Goal: Find specific page/section: Find specific page/section

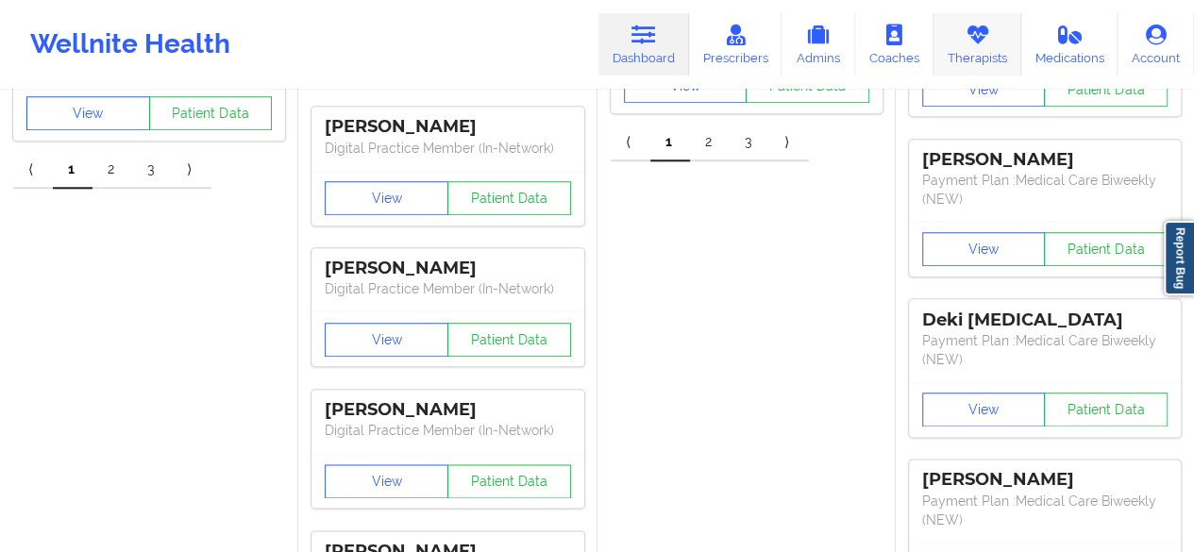
click at [983, 68] on link "Therapists" at bounding box center [977, 44] width 88 height 62
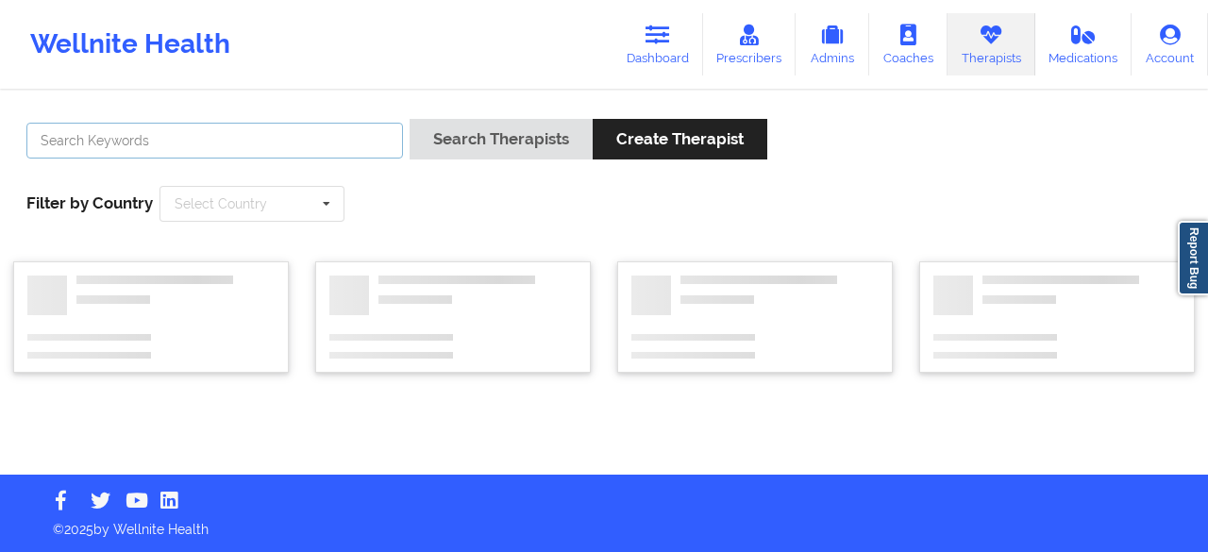
click at [343, 138] on input "text" at bounding box center [214, 141] width 377 height 36
paste input "s e q u o r I a"
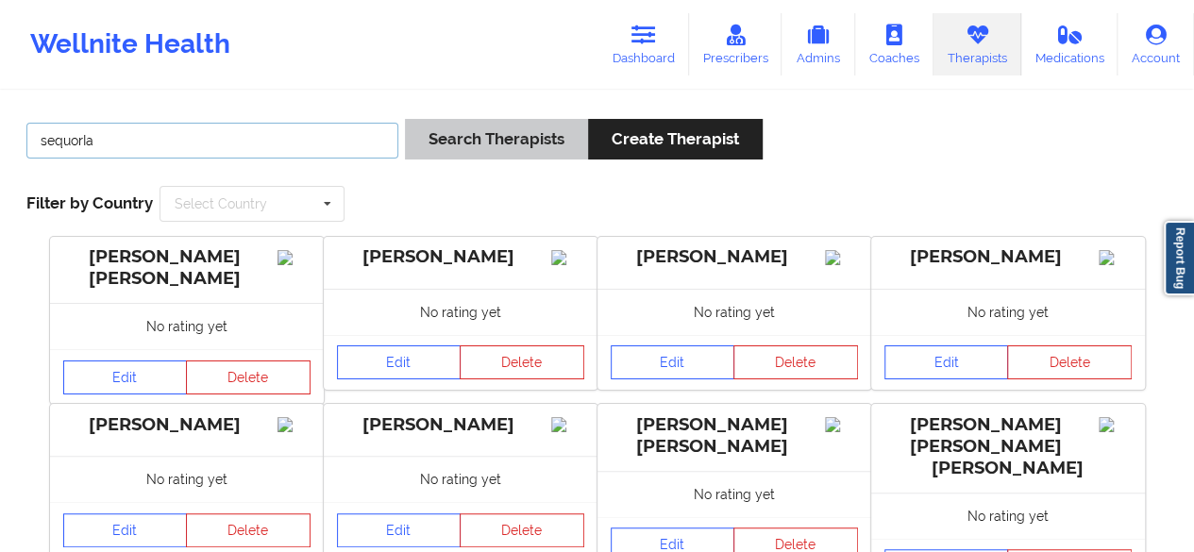
type input "sequorIa"
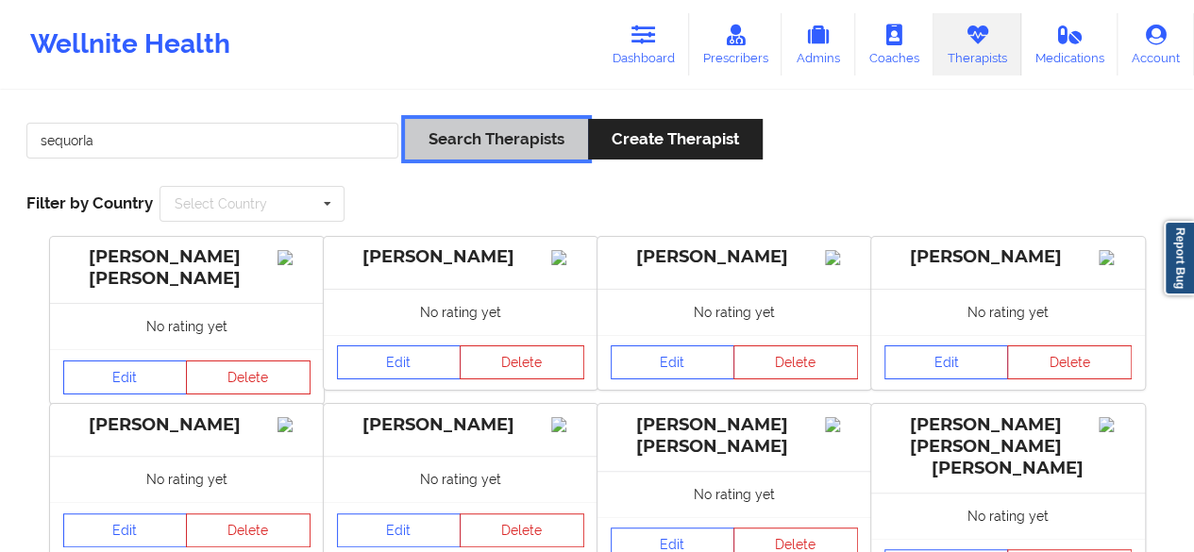
click at [502, 144] on button "Search Therapists" at bounding box center [496, 139] width 183 height 41
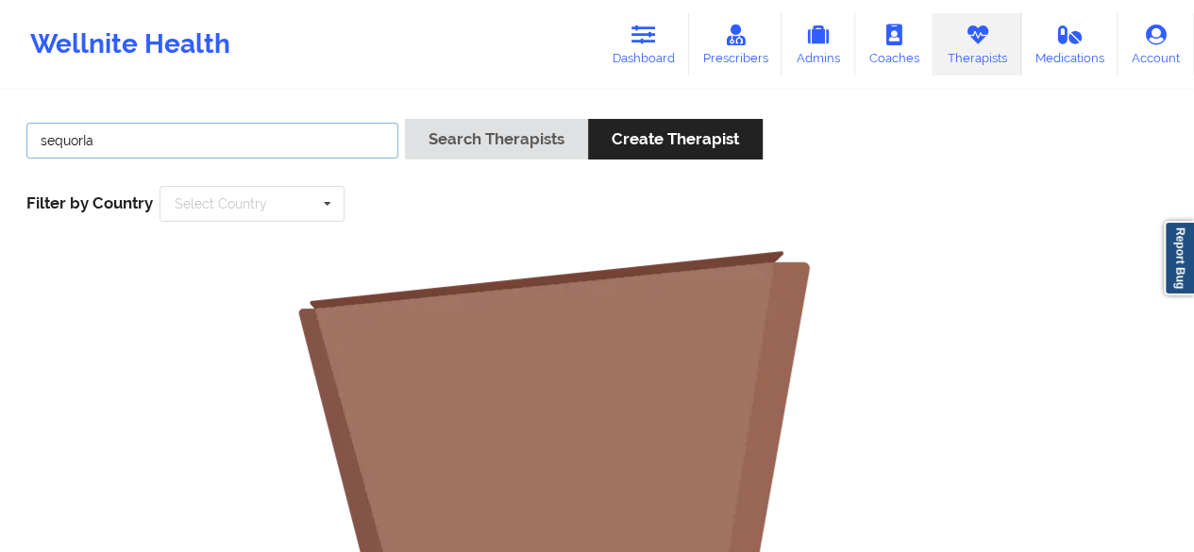
click at [112, 136] on input "sequorIa" at bounding box center [212, 141] width 372 height 36
paste input "[PHONE_NUMBER]"
click at [405, 119] on button "Search Therapists" at bounding box center [496, 139] width 183 height 41
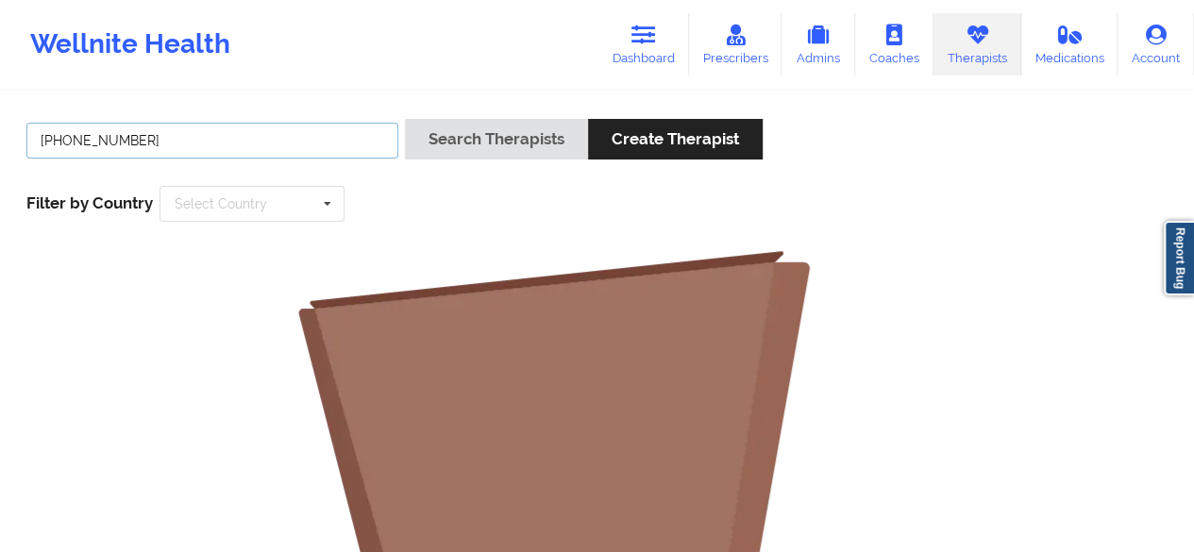
click at [275, 141] on input "[PHONE_NUMBER]" at bounding box center [212, 141] width 372 height 36
paste input "[PERSON_NAME]"
type input "[PERSON_NAME]"
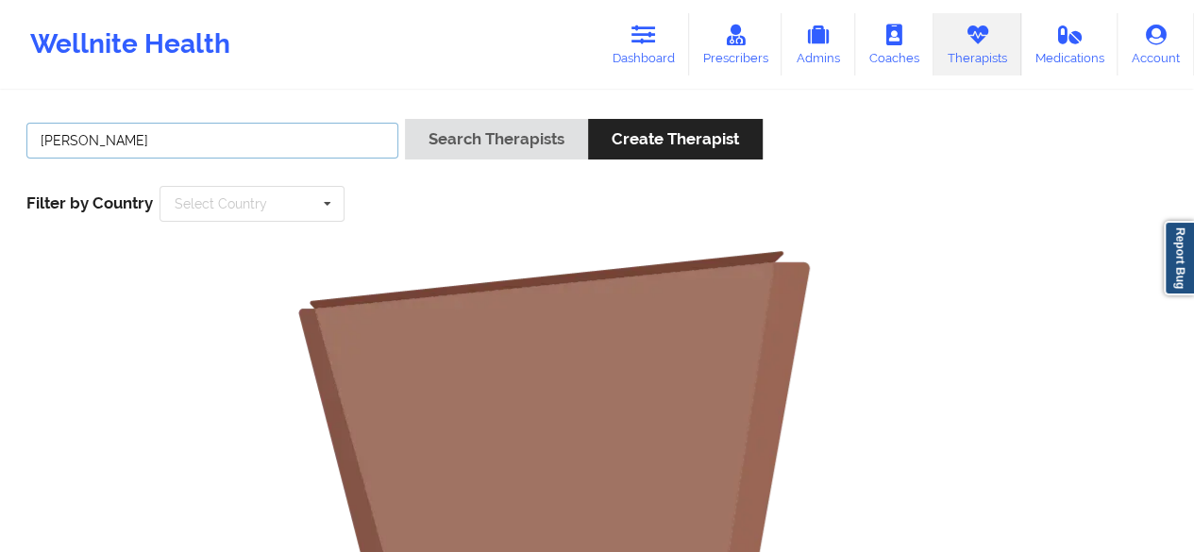
click at [405, 119] on button "Search Therapists" at bounding box center [496, 139] width 183 height 41
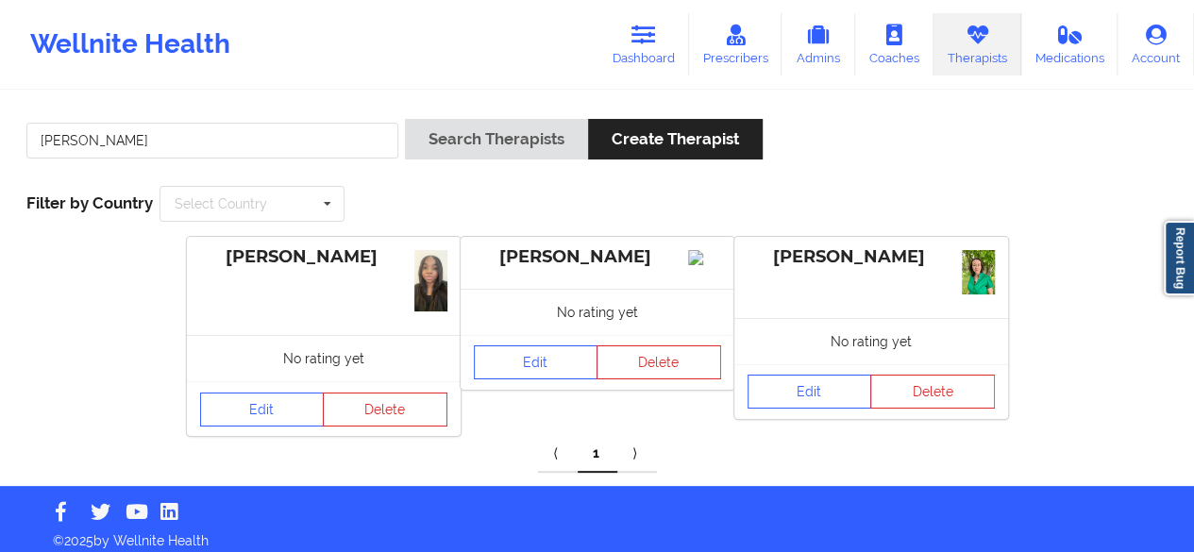
click at [302, 256] on div "[PERSON_NAME]" at bounding box center [323, 257] width 247 height 22
drag, startPoint x: 223, startPoint y: 256, endPoint x: 405, endPoint y: 265, distance: 182.4
click at [405, 265] on div "[PERSON_NAME]" at bounding box center [323, 257] width 247 height 22
copy div "[PERSON_NAME]"
click at [651, 51] on link "Dashboard" at bounding box center [643, 44] width 91 height 62
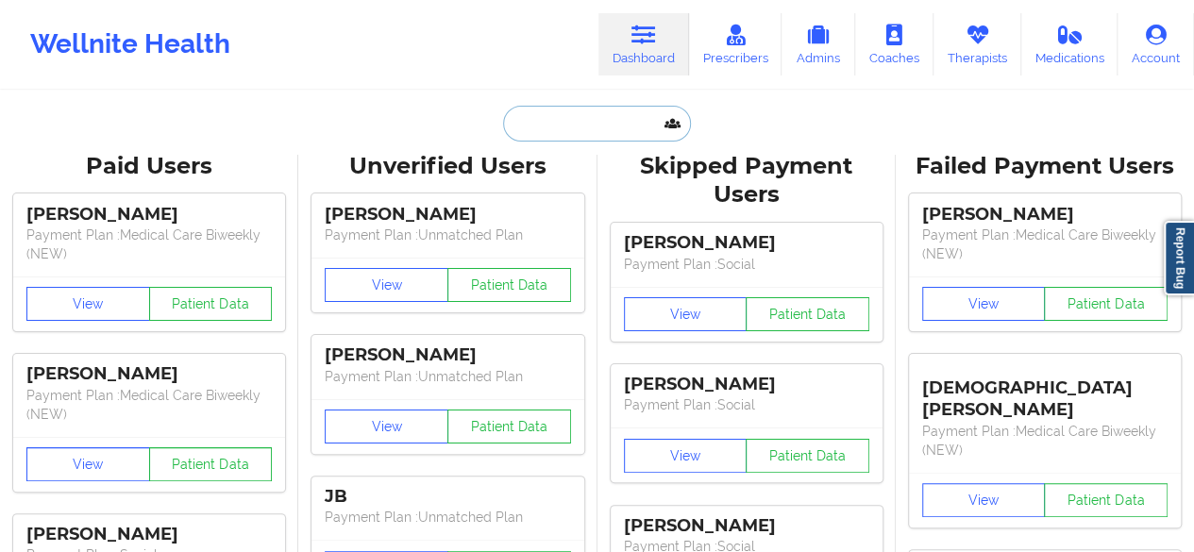
click at [598, 123] on input "text" at bounding box center [596, 124] width 187 height 36
paste input "[EMAIL_ADDRESS][DOMAIN_NAME]"
type input "[EMAIL_ADDRESS][DOMAIN_NAME]"
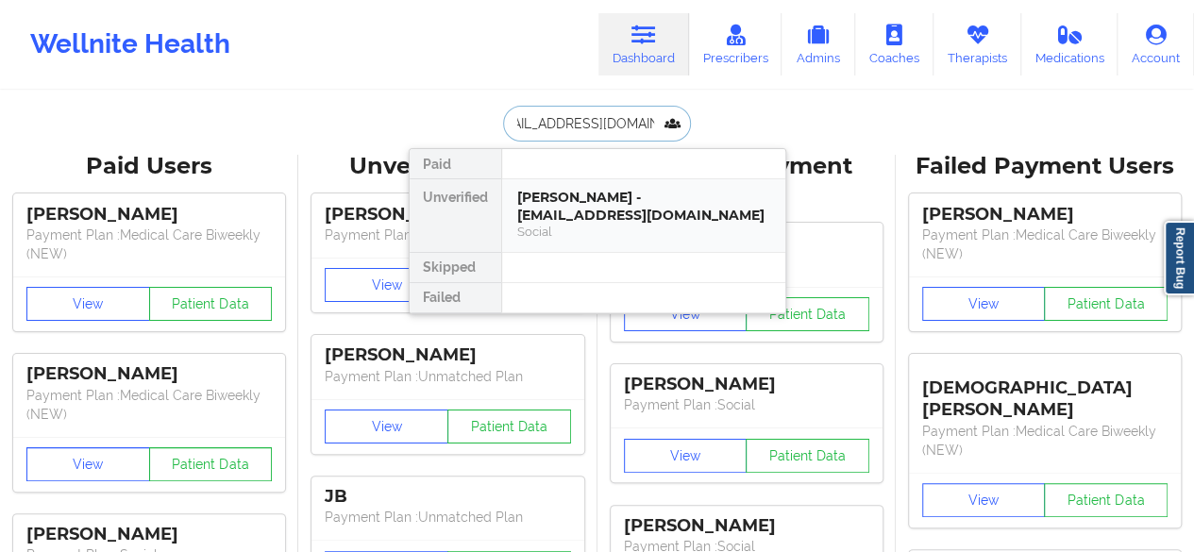
click at [612, 210] on div "[PERSON_NAME] - [EMAIL_ADDRESS][DOMAIN_NAME]" at bounding box center [643, 206] width 253 height 35
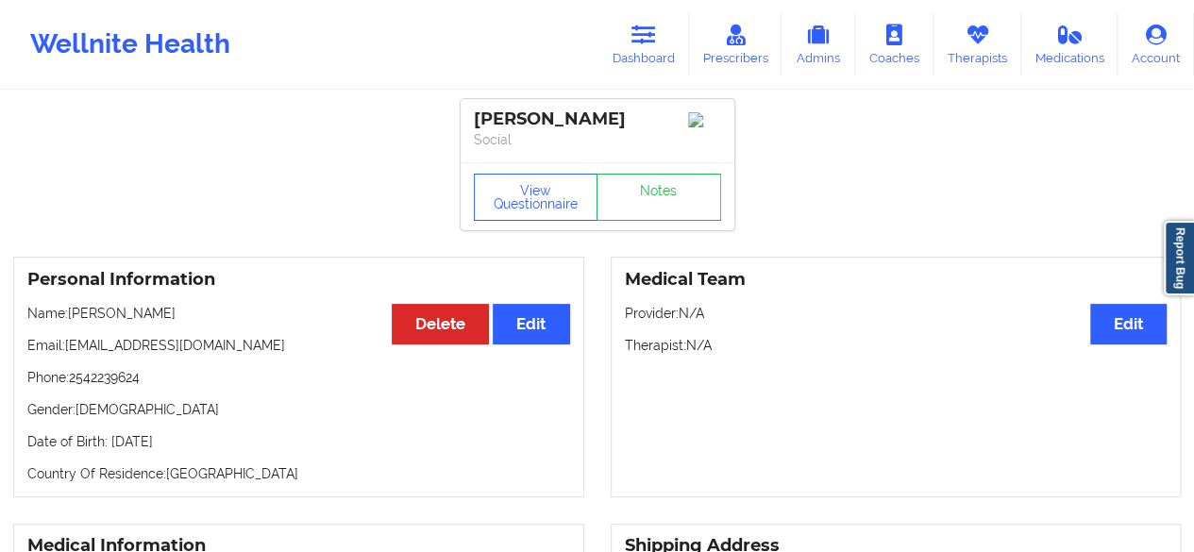
drag, startPoint x: 69, startPoint y: 320, endPoint x: 202, endPoint y: 327, distance: 133.3
click at [202, 323] on p "Name: [PERSON_NAME]" at bounding box center [298, 313] width 543 height 19
copy p "[PERSON_NAME]"
